Goal: Task Accomplishment & Management: Use online tool/utility

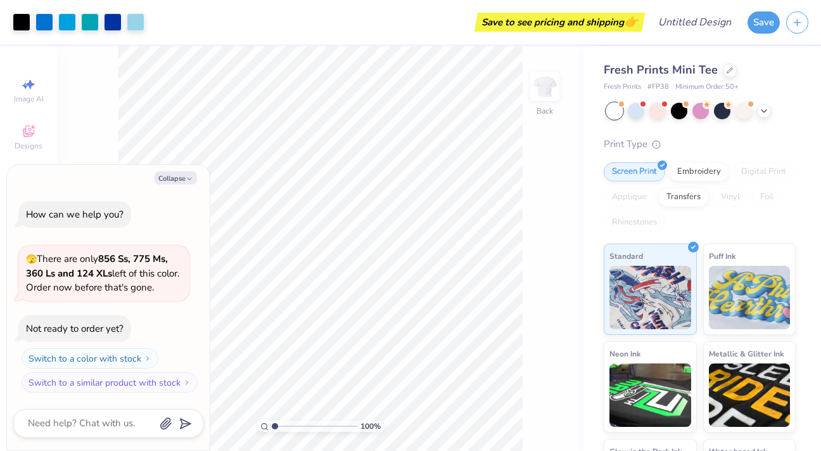
type input "1.11"
type textarea "x"
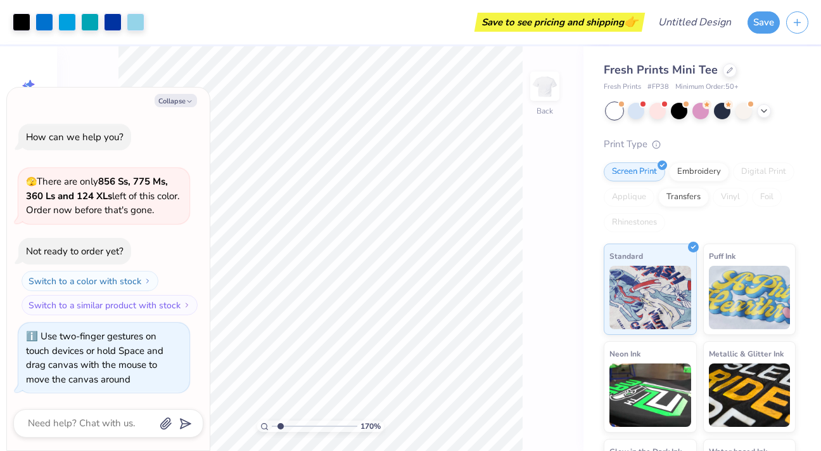
type input "1.71"
click at [280, 416] on div "170 %" at bounding box center [321, 248] width 404 height 404
click at [191, 101] on icon "button" at bounding box center [190, 102] width 8 height 8
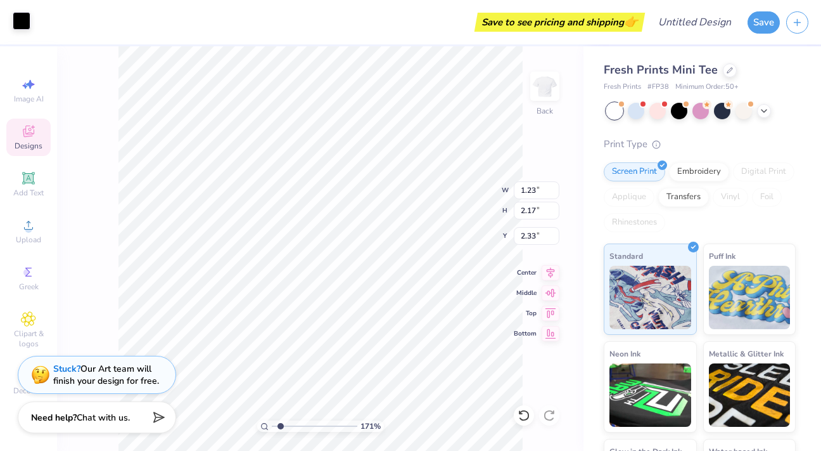
click at [18, 21] on div at bounding box center [22, 21] width 18 height 18
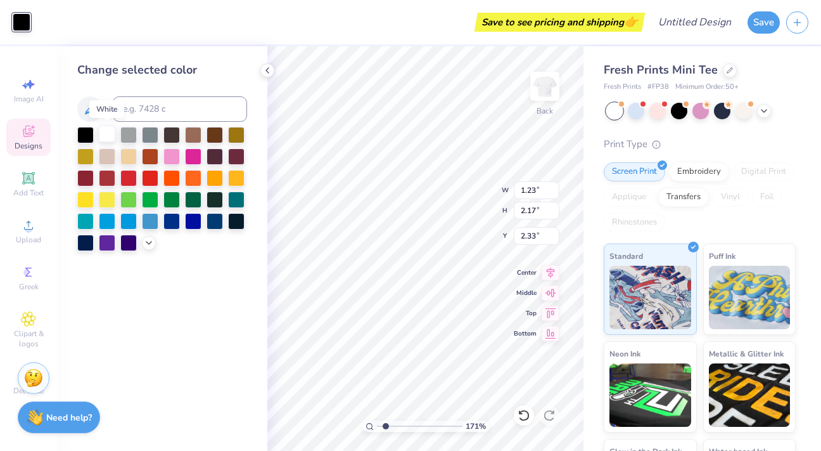
click at [110, 137] on div at bounding box center [107, 133] width 16 height 16
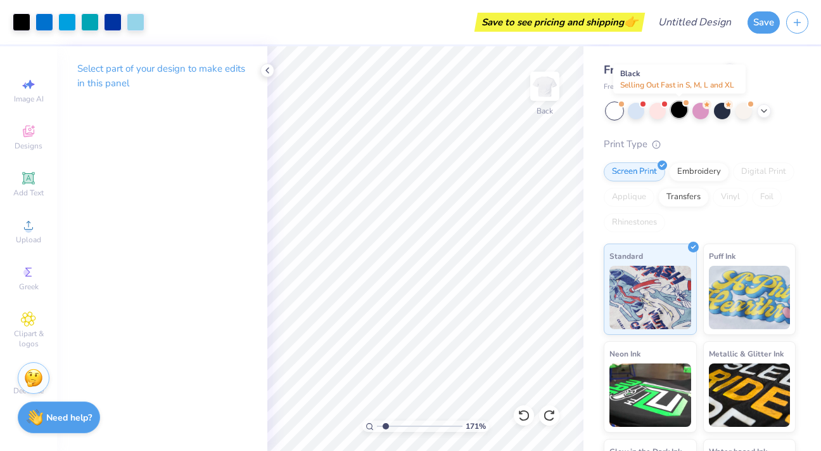
click at [673, 111] on div at bounding box center [679, 109] width 16 height 16
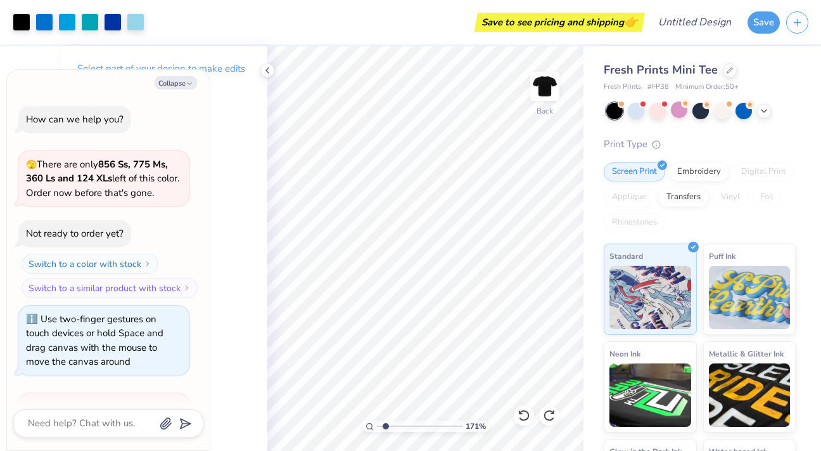
scroll to position [147, 0]
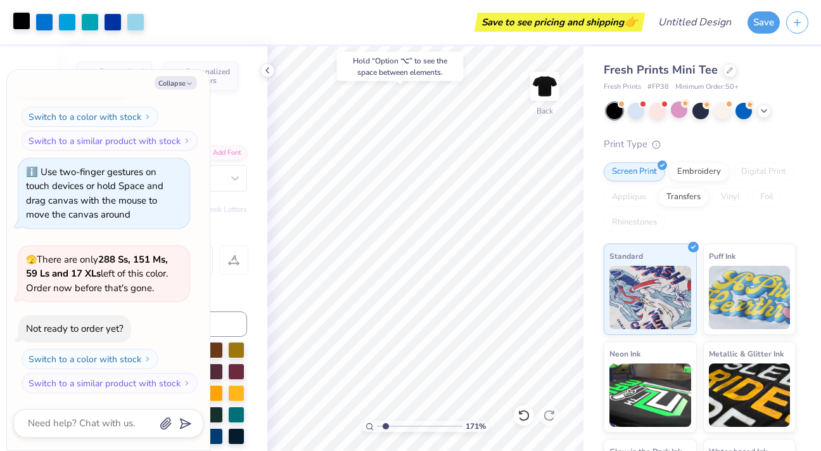
click at [20, 19] on div at bounding box center [22, 21] width 18 height 18
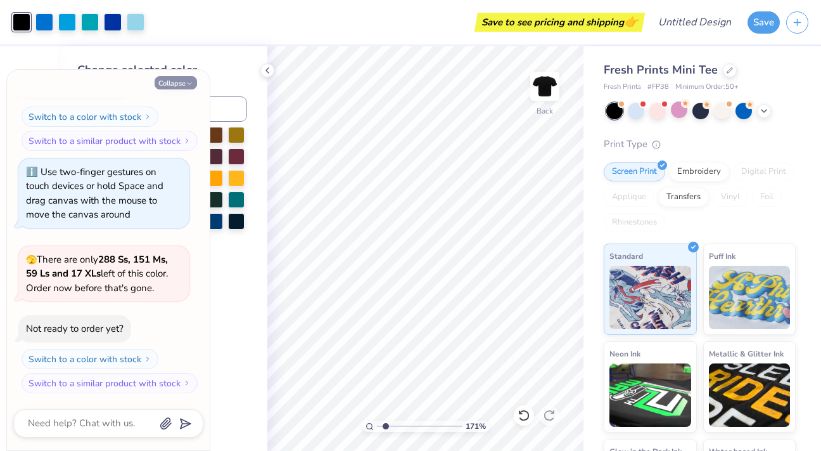
click at [182, 80] on button "Collapse" at bounding box center [176, 82] width 42 height 13
type textarea "x"
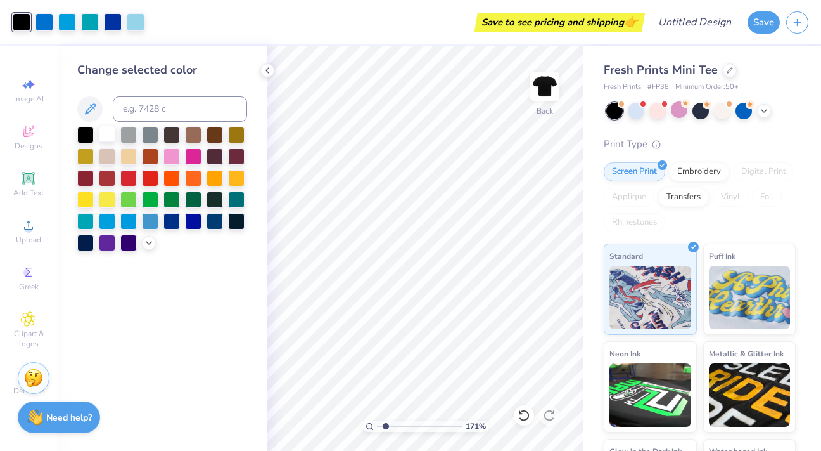
click at [105, 132] on div at bounding box center [107, 133] width 16 height 16
click at [44, 18] on div at bounding box center [44, 21] width 18 height 18
click at [169, 105] on input at bounding box center [180, 108] width 134 height 25
type input "A4D55D"
click at [148, 241] on polyline at bounding box center [148, 241] width 5 height 3
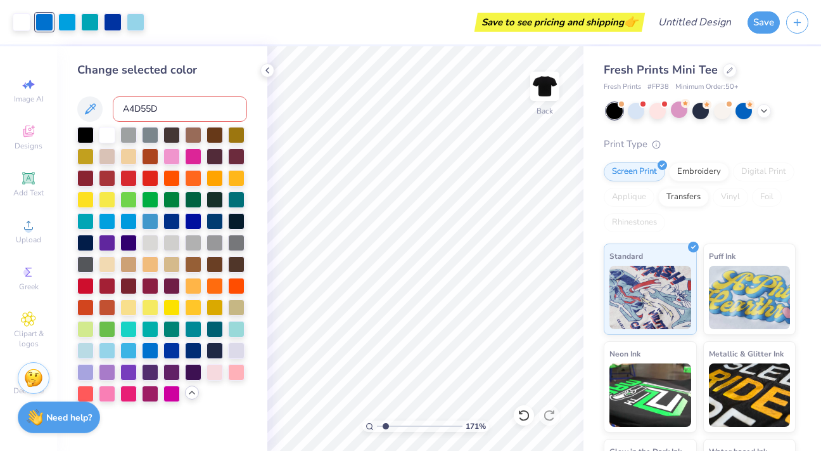
click at [238, 54] on div "Change selected color A4D55D" at bounding box center [162, 248] width 210 height 404
click at [200, 388] on div at bounding box center [162, 264] width 170 height 275
click at [193, 392] on polyline at bounding box center [191, 392] width 5 height 3
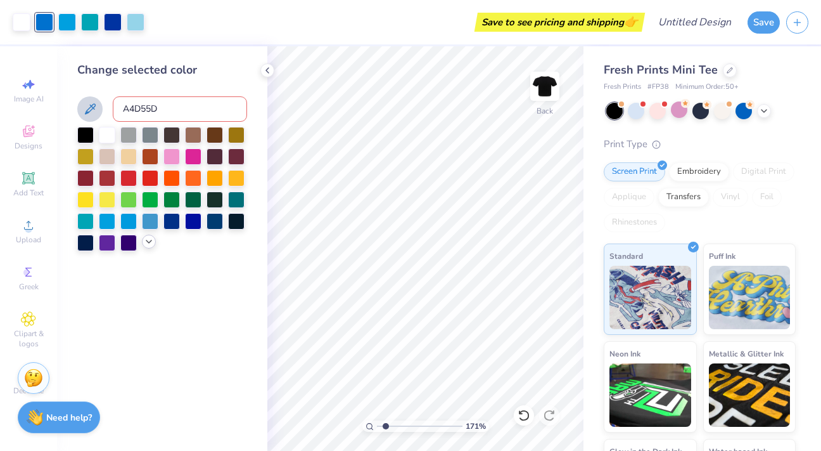
click at [85, 102] on button at bounding box center [89, 108] width 25 height 25
click at [91, 107] on icon at bounding box center [89, 108] width 15 height 15
click at [197, 106] on input "A4D55D" at bounding box center [180, 108] width 134 height 25
click at [151, 196] on div at bounding box center [150, 198] width 16 height 16
click at [126, 199] on div at bounding box center [128, 198] width 16 height 16
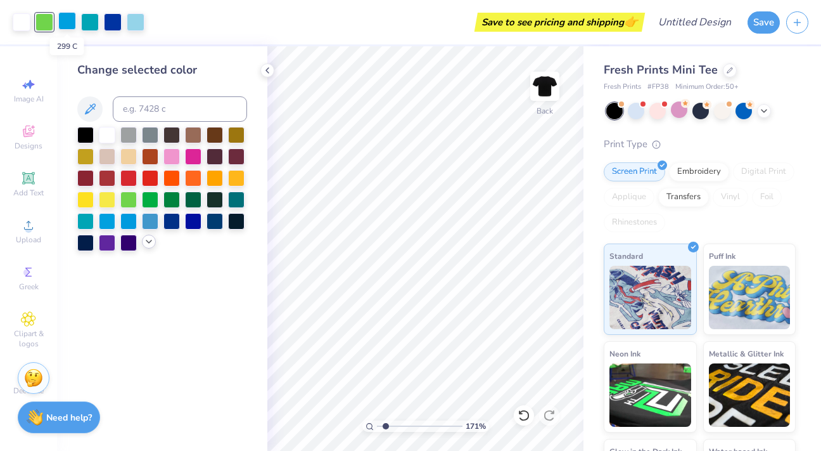
click at [69, 23] on div at bounding box center [67, 21] width 18 height 18
click at [157, 108] on input at bounding box center [180, 108] width 134 height 25
type input "367"
click at [166, 117] on input at bounding box center [180, 108] width 134 height 25
click at [47, 25] on div at bounding box center [44, 21] width 18 height 18
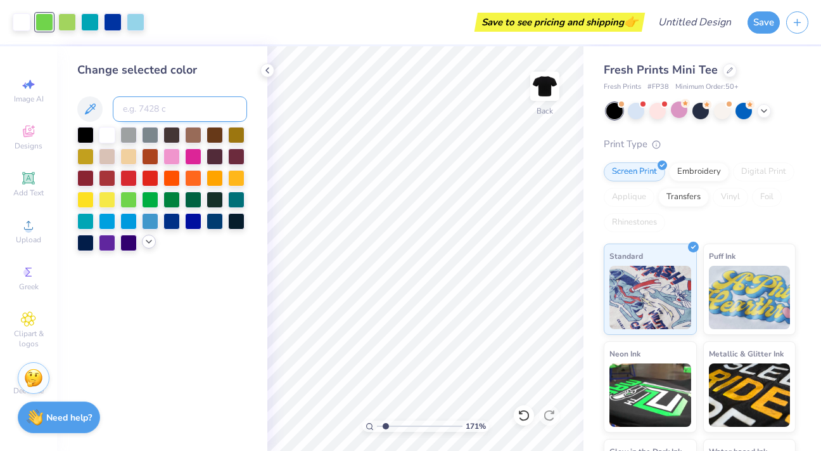
click at [179, 107] on input at bounding box center [180, 108] width 134 height 25
type input "548"
click at [89, 24] on div at bounding box center [90, 21] width 18 height 18
click at [169, 106] on input at bounding box center [180, 108] width 134 height 25
type input "3265"
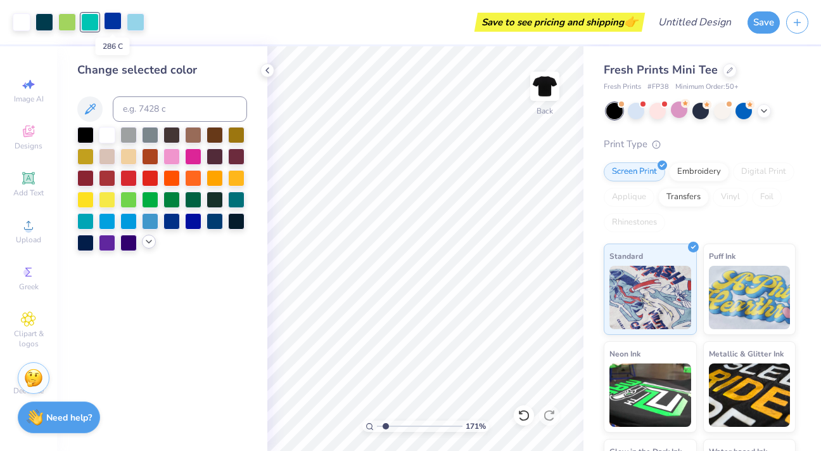
click at [110, 20] on div at bounding box center [113, 21] width 18 height 18
click at [42, 21] on div at bounding box center [44, 21] width 18 height 18
click at [107, 23] on div at bounding box center [113, 21] width 18 height 18
click at [146, 113] on input at bounding box center [180, 108] width 134 height 25
type input "548"
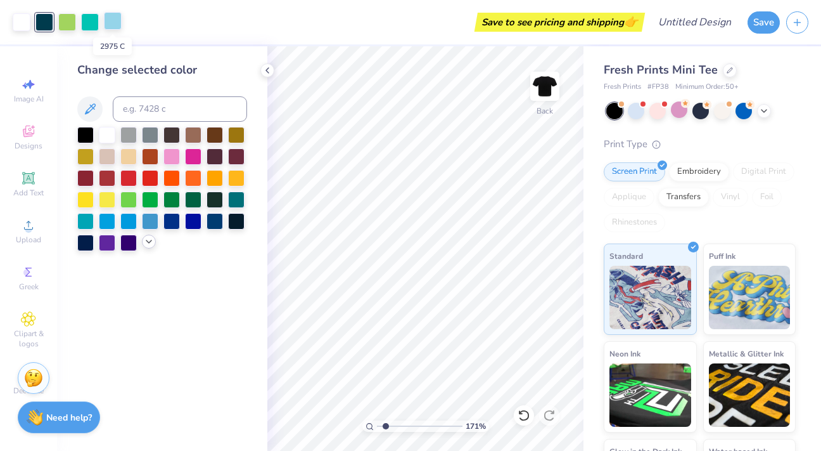
click at [117, 24] on div at bounding box center [113, 21] width 18 height 18
click at [68, 23] on div at bounding box center [67, 21] width 18 height 18
click at [107, 23] on div at bounding box center [113, 21] width 18 height 18
click at [138, 107] on input at bounding box center [180, 108] width 134 height 25
type input "367"
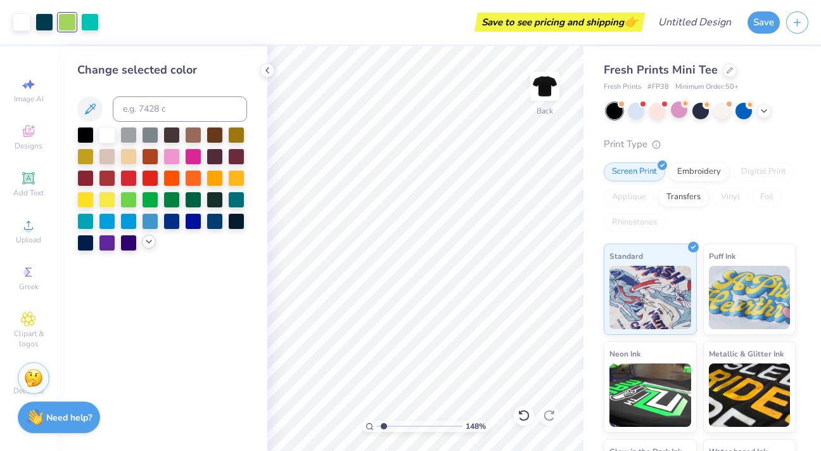
type input "1.48"
click at [383, 426] on input "range" at bounding box center [420, 425] width 86 height 11
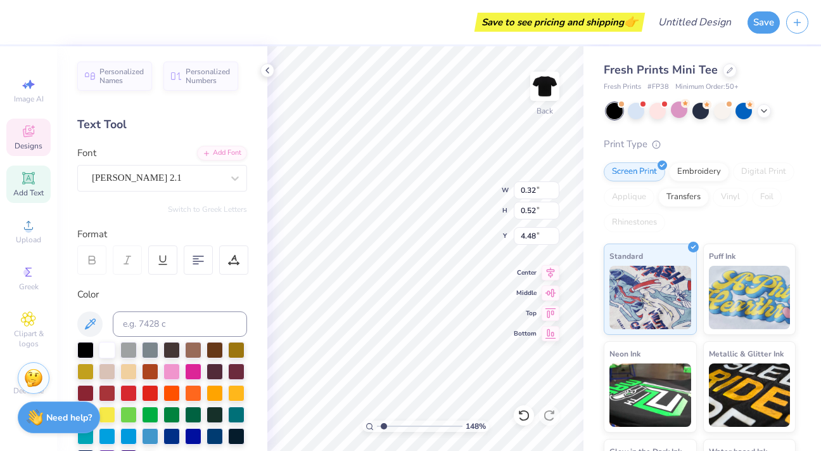
scroll to position [10, 1]
type input "0.42"
type input "0.77"
type input "2.00"
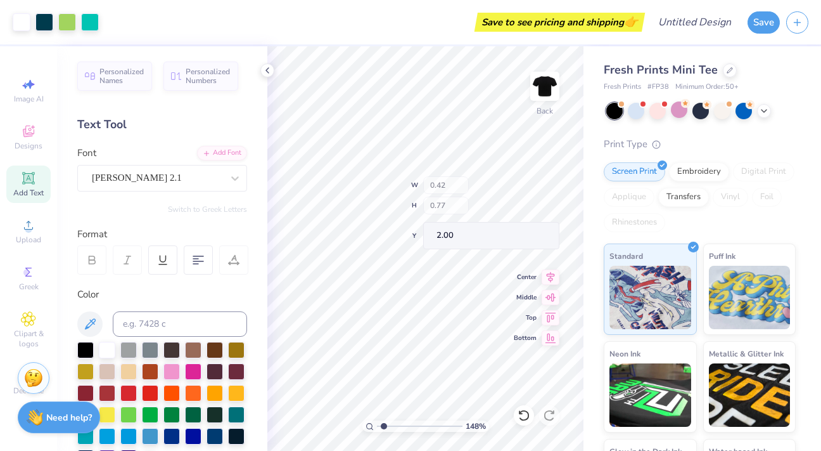
type input "0.31"
type input "0.63"
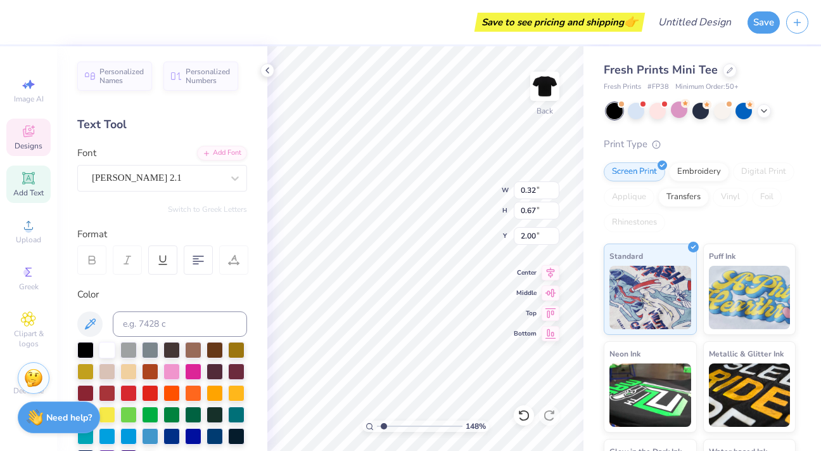
type input "0.28"
type input "0.65"
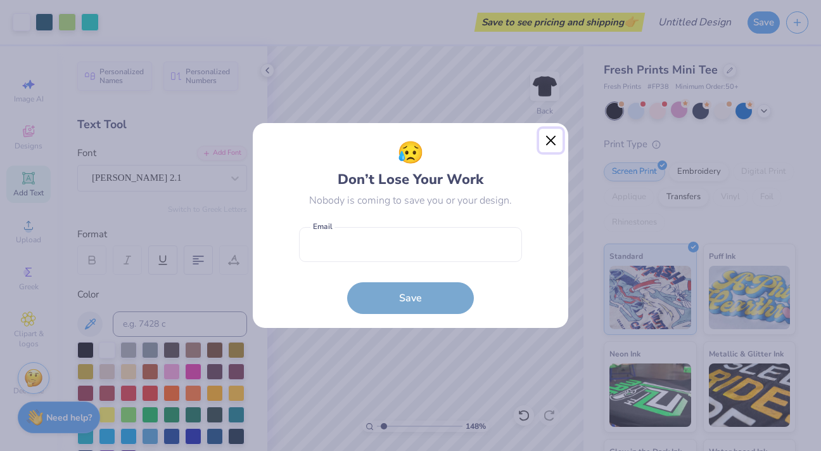
click at [547, 145] on button "Close" at bounding box center [551, 141] width 24 height 24
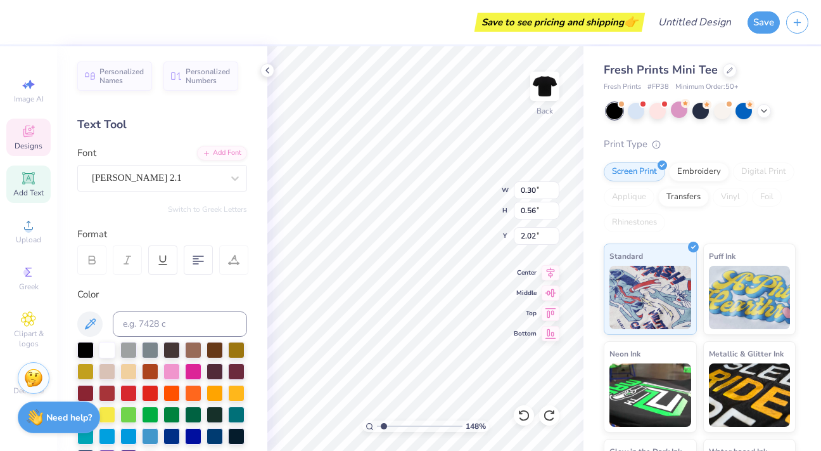
type input "0.56"
type input "2.02"
type textarea "L"
type input "0.31"
type input "0.66"
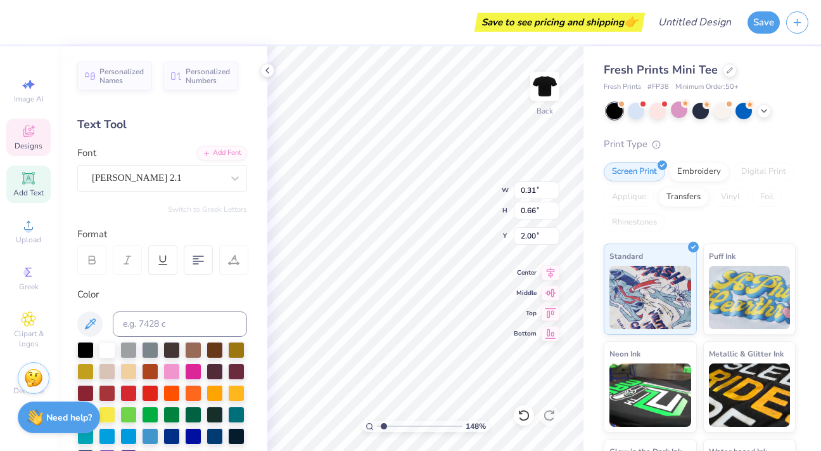
type textarea "O"
type input "0.25"
type input "0.65"
type input "2.04"
type textarea "V"
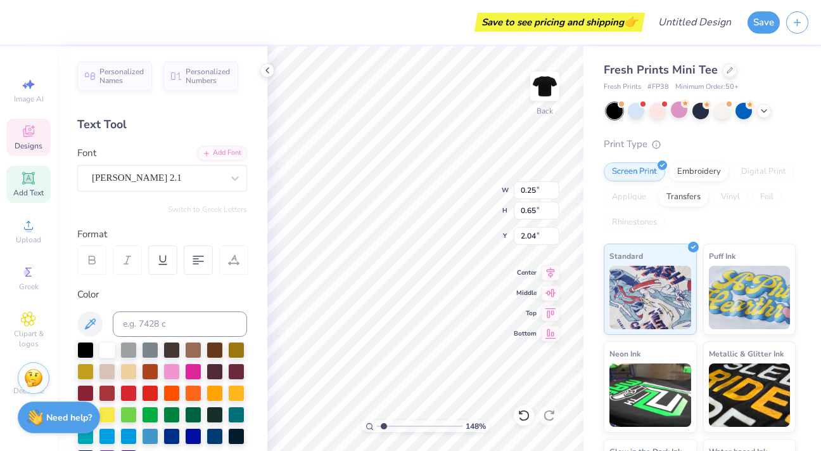
type input "0.30"
type input "0.76"
type input "2.03"
type textarea "E"
type input "0.32"
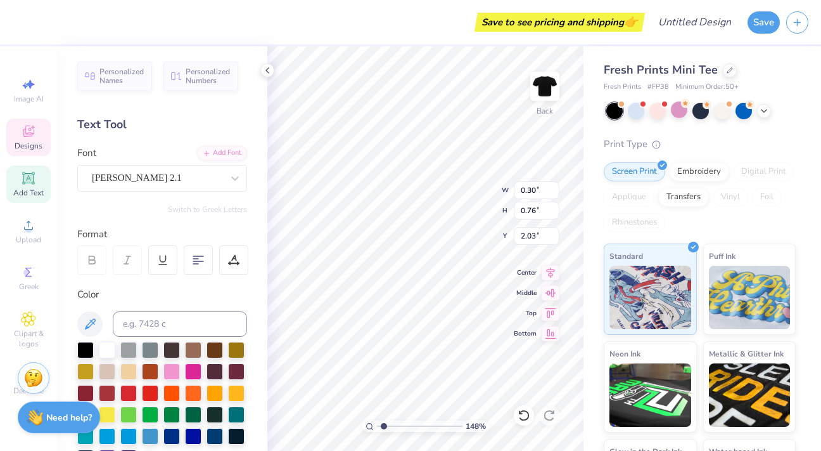
type input "0.52"
type input "4.48"
type input "0.43"
type input "0.70"
type input "4.31"
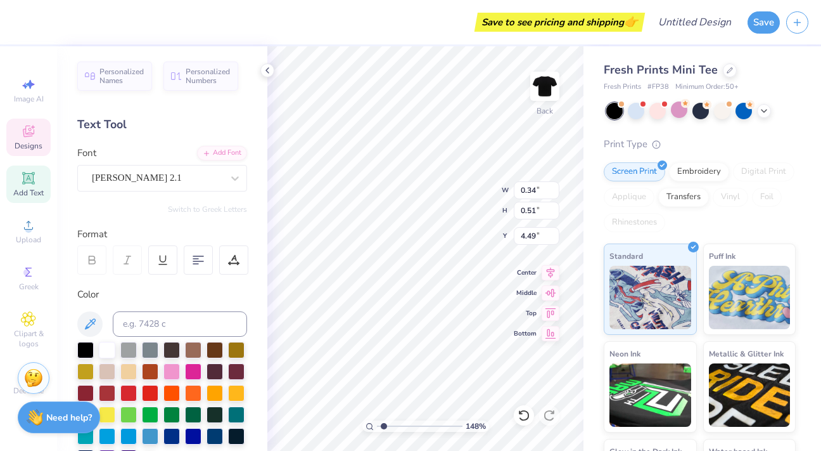
type textarea "A"
type input "0.25"
type input "0.60"
type input "4.41"
click at [450, 193] on div "148 % Back W 0.25 0.25 " H 0.60 0.60 " Y 4.41 4.41 " Center Middle Top Bottom" at bounding box center [425, 248] width 316 height 404
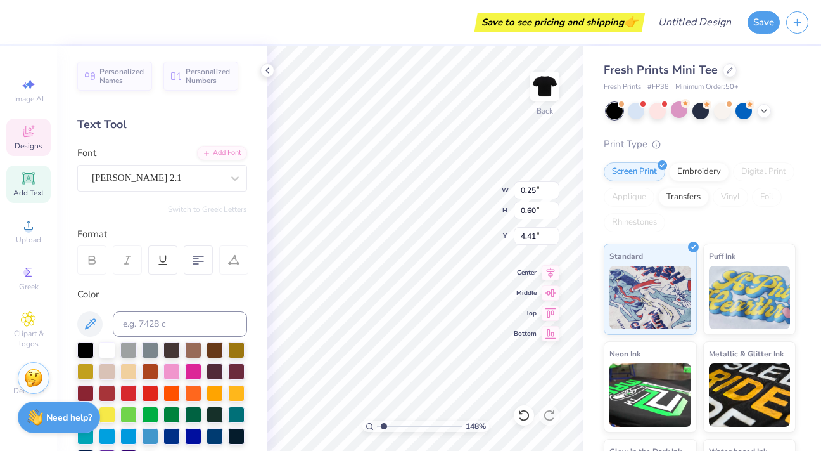
scroll to position [10, 2]
type textarea "N"
click at [465, 191] on div "148 % Back W 0.25 0.25 " H 0.60 0.60 " Y 4.41 4.41 " Center Middle Top Bottom" at bounding box center [425, 248] width 316 height 404
type textarea "D"
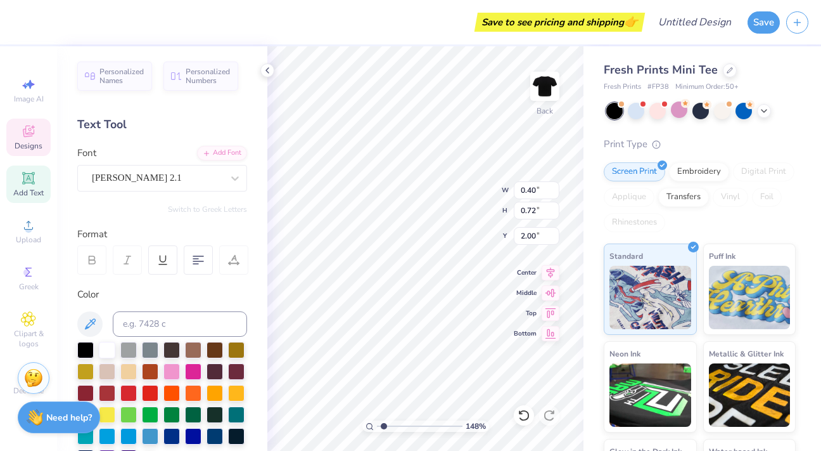
type input "0.40"
type input "0.72"
type input "2.00"
type textarea "M"
type input "0.32"
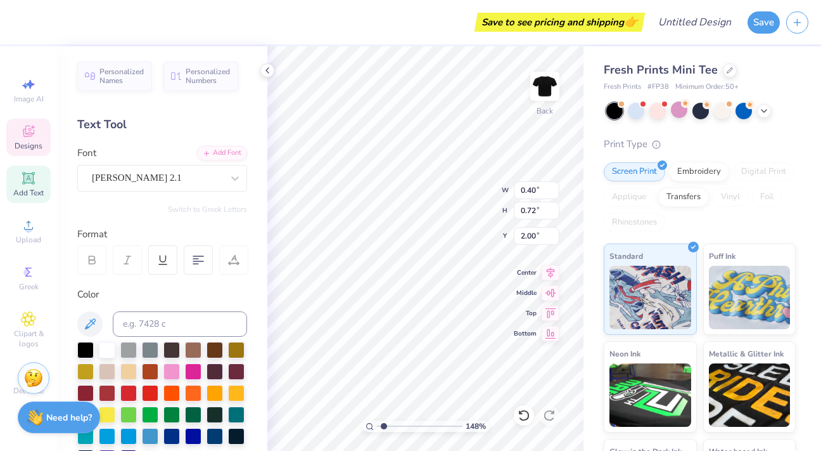
type input "0.67"
type textarea "A"
type input "0.28"
type input "0.65"
type textarea "G"
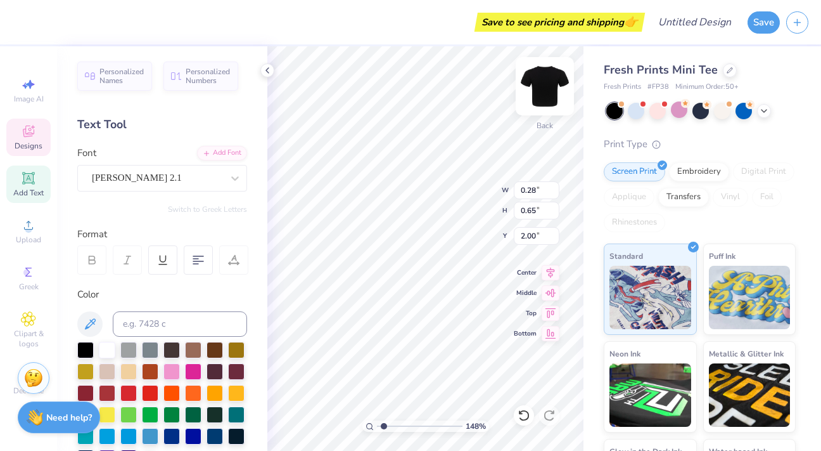
type input "0.31"
type input "0.63"
type textarea "I"
type input "0.42"
type input "0.77"
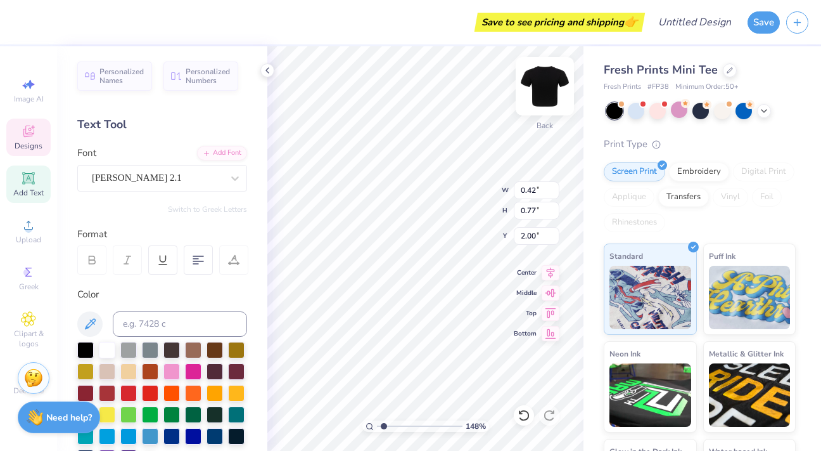
type textarea "C"
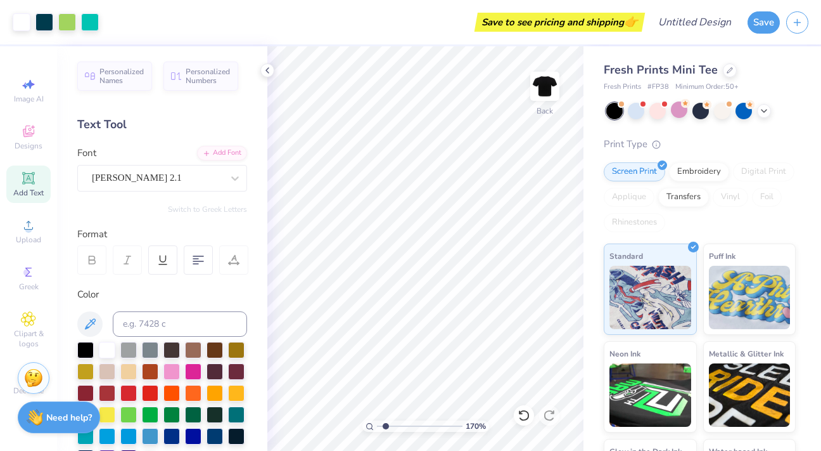
type input "1.61"
click at [385, 424] on input "range" at bounding box center [420, 425] width 86 height 11
